Goal: Navigation & Orientation: Find specific page/section

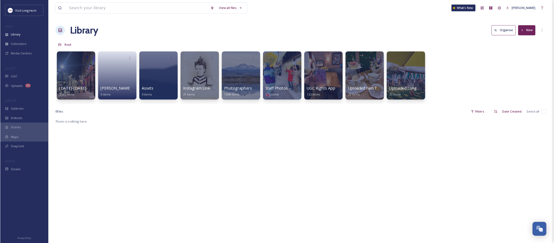
scroll to position [58, 0]
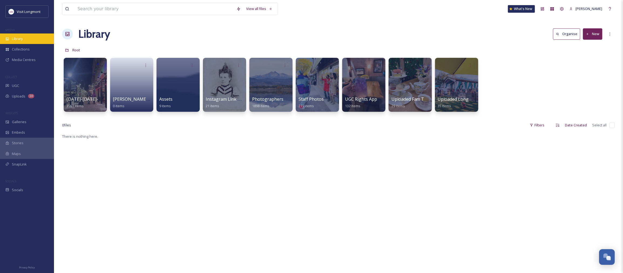
click at [21, 35] on div "Library" at bounding box center [27, 38] width 54 height 11
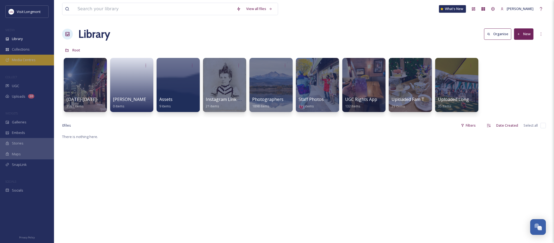
click at [12, 59] on span "Media Centres" at bounding box center [24, 59] width 24 height 5
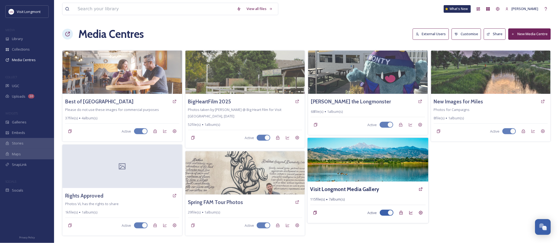
click at [322, 160] on img at bounding box center [367, 160] width 121 height 44
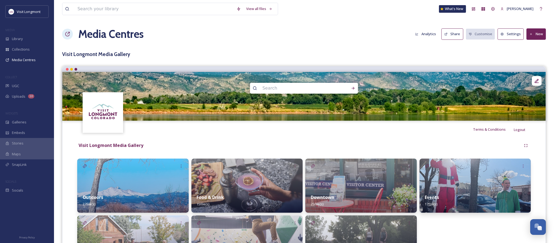
click at [449, 32] on button "Share" at bounding box center [453, 33] width 22 height 11
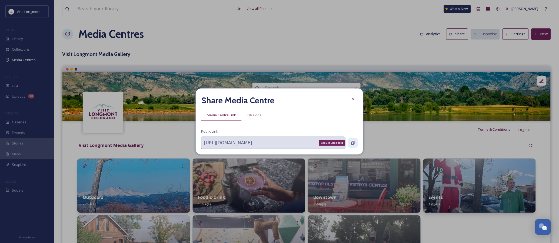
click at [352, 142] on icon at bounding box center [353, 142] width 4 height 4
click at [351, 98] on icon at bounding box center [353, 98] width 4 height 4
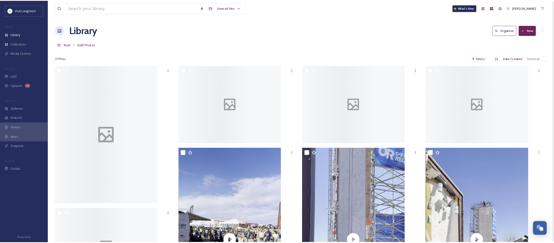
scroll to position [58, 0]
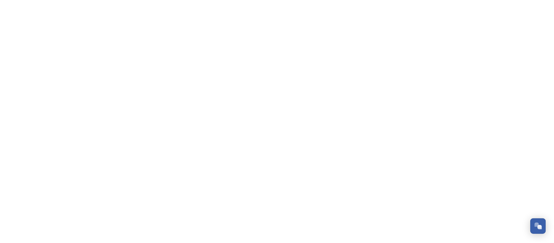
scroll to position [58, 0]
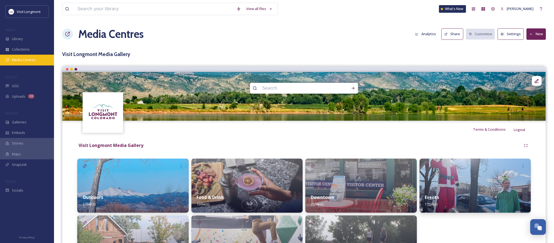
click at [23, 57] on span "Media Centres" at bounding box center [24, 59] width 24 height 5
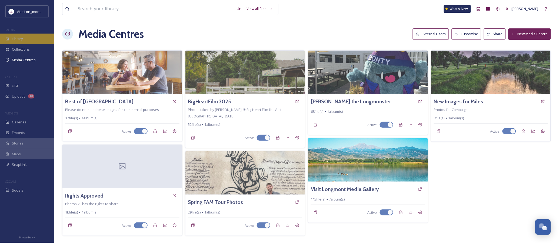
click at [19, 39] on span "Library" at bounding box center [17, 38] width 11 height 5
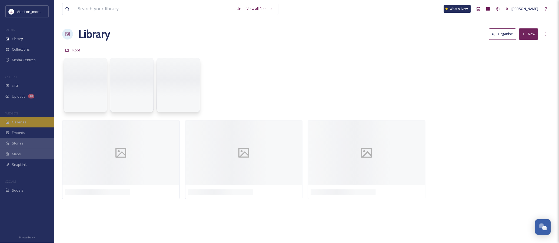
click at [15, 121] on span "Galleries" at bounding box center [19, 121] width 15 height 5
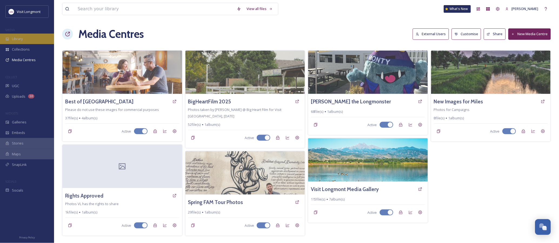
click at [15, 36] on span "Library" at bounding box center [17, 38] width 11 height 5
